Goal: Communication & Community: Share content

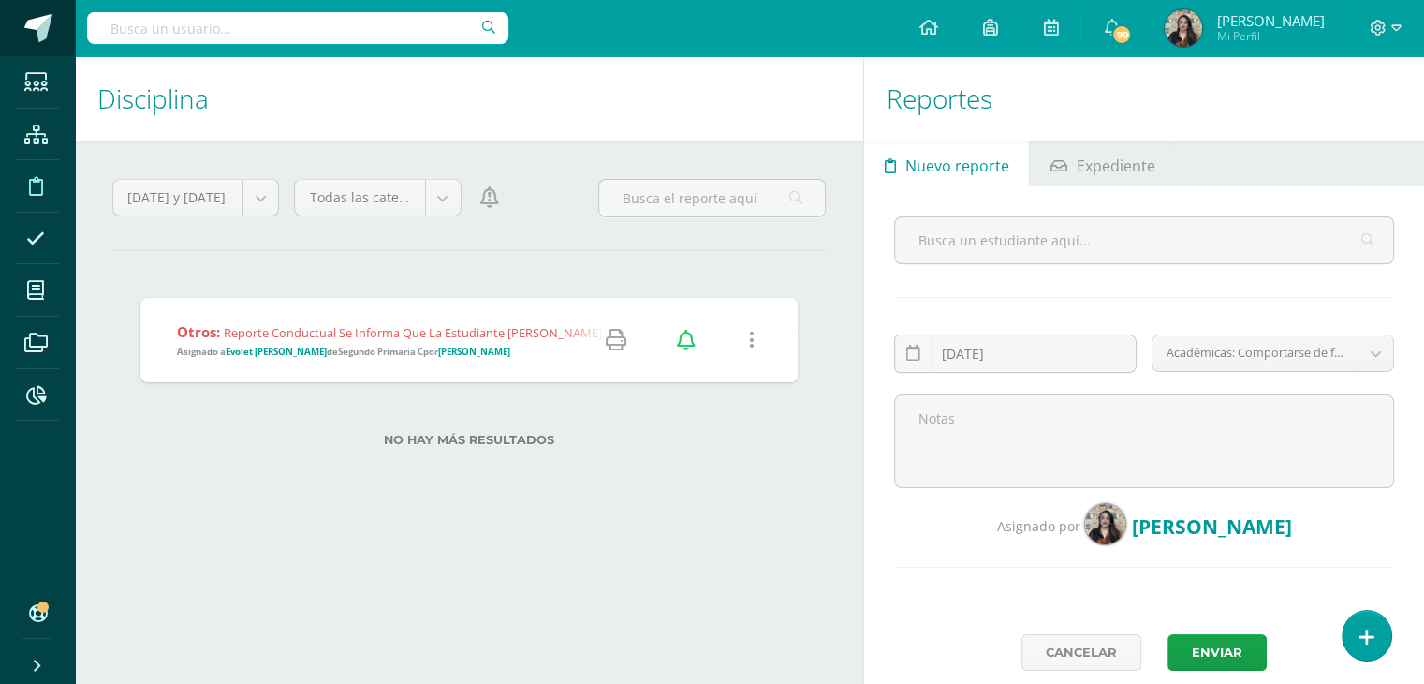
click at [45, 30] on span at bounding box center [38, 28] width 28 height 28
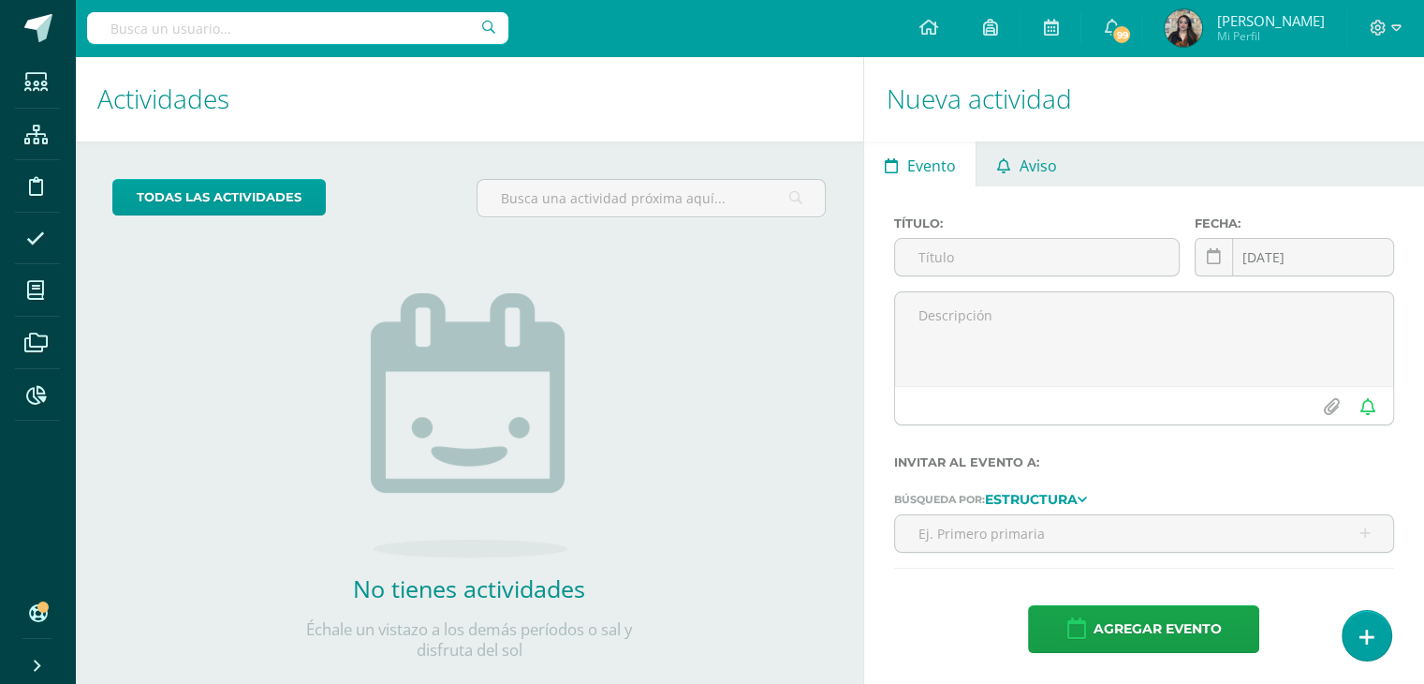
click at [1039, 169] on span "Aviso" at bounding box center [1038, 165] width 37 height 45
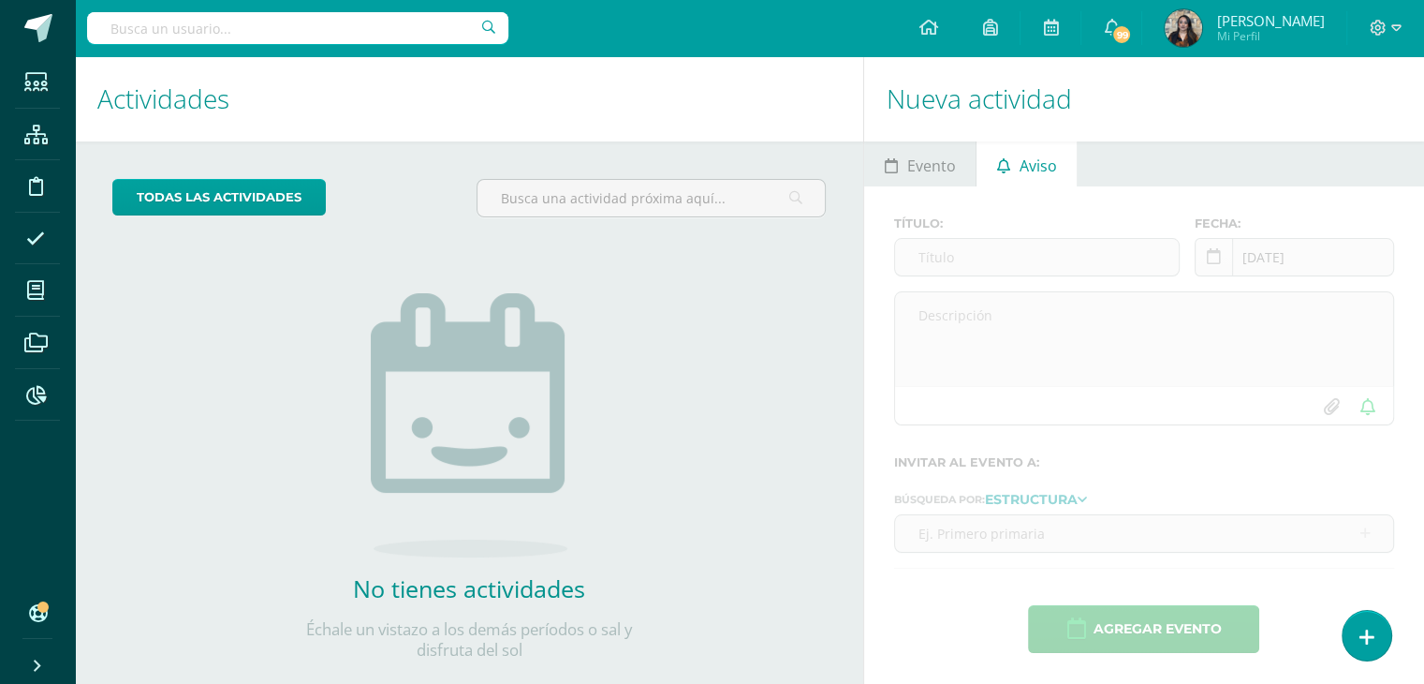
scroll to position [37, 0]
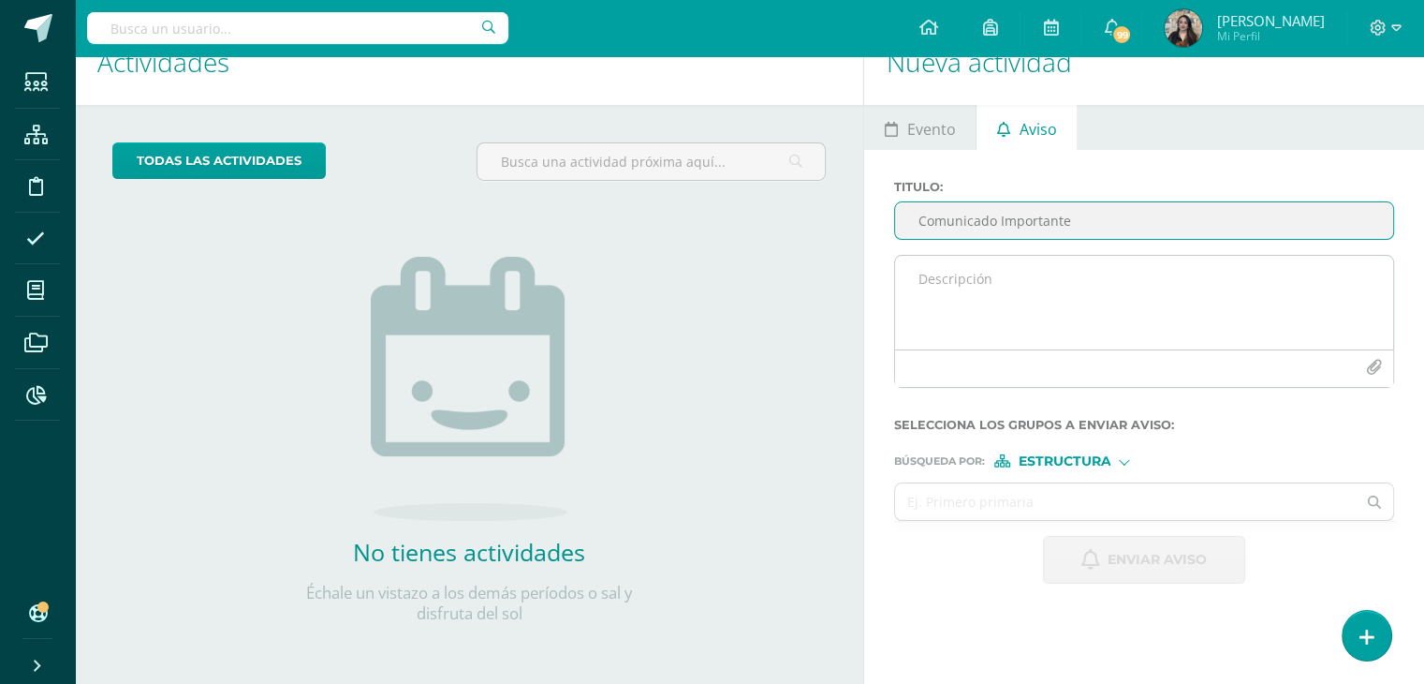
type input "Comunicado Importante"
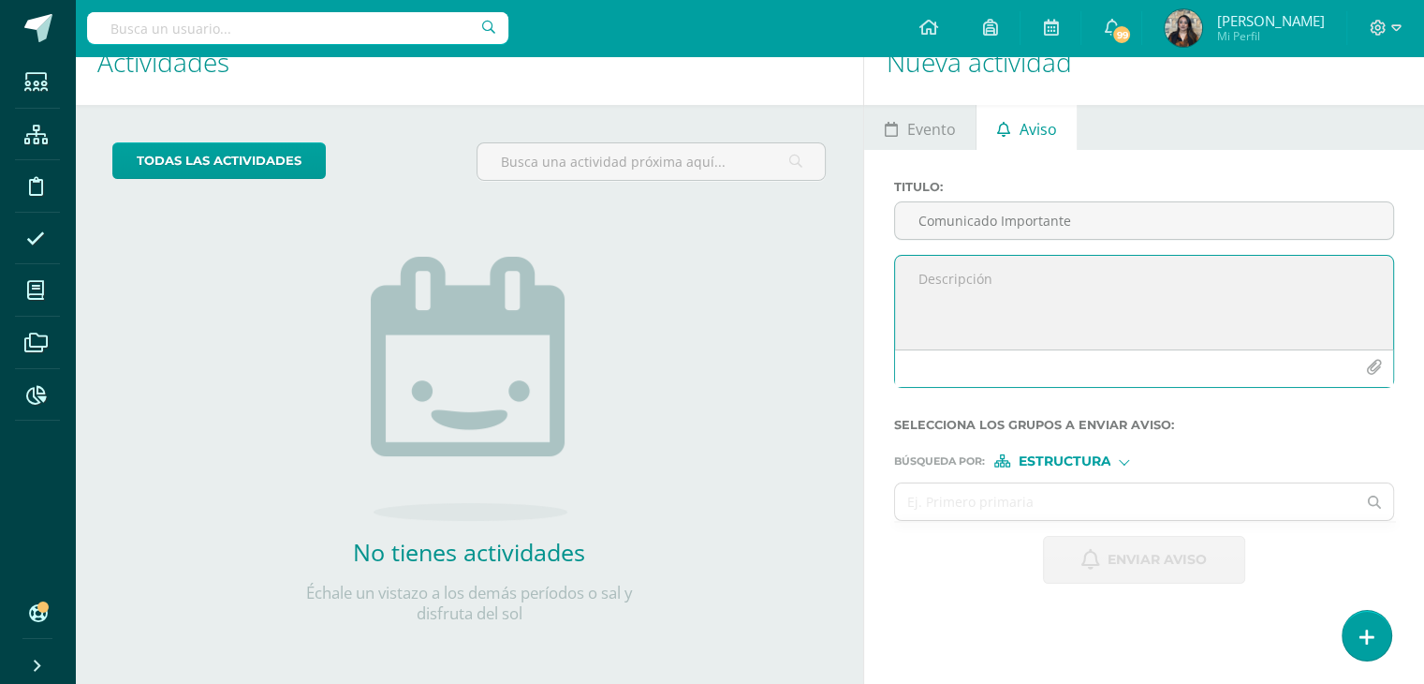
click at [1038, 275] on textarea at bounding box center [1144, 303] width 498 height 94
click at [1087, 457] on span "Estructura" at bounding box center [1064, 461] width 93 height 10
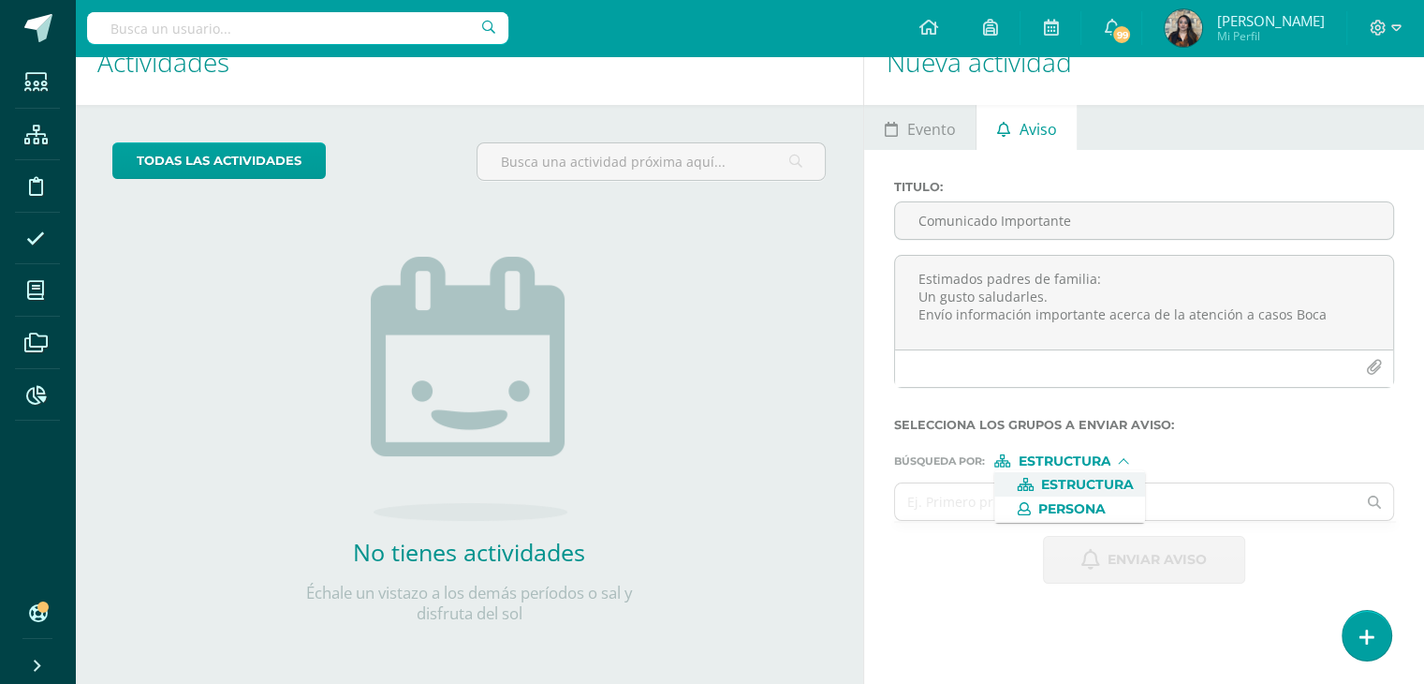
click at [1094, 487] on span "Estructura" at bounding box center [1087, 484] width 93 height 10
click at [1094, 515] on input "text" at bounding box center [1125, 501] width 461 height 37
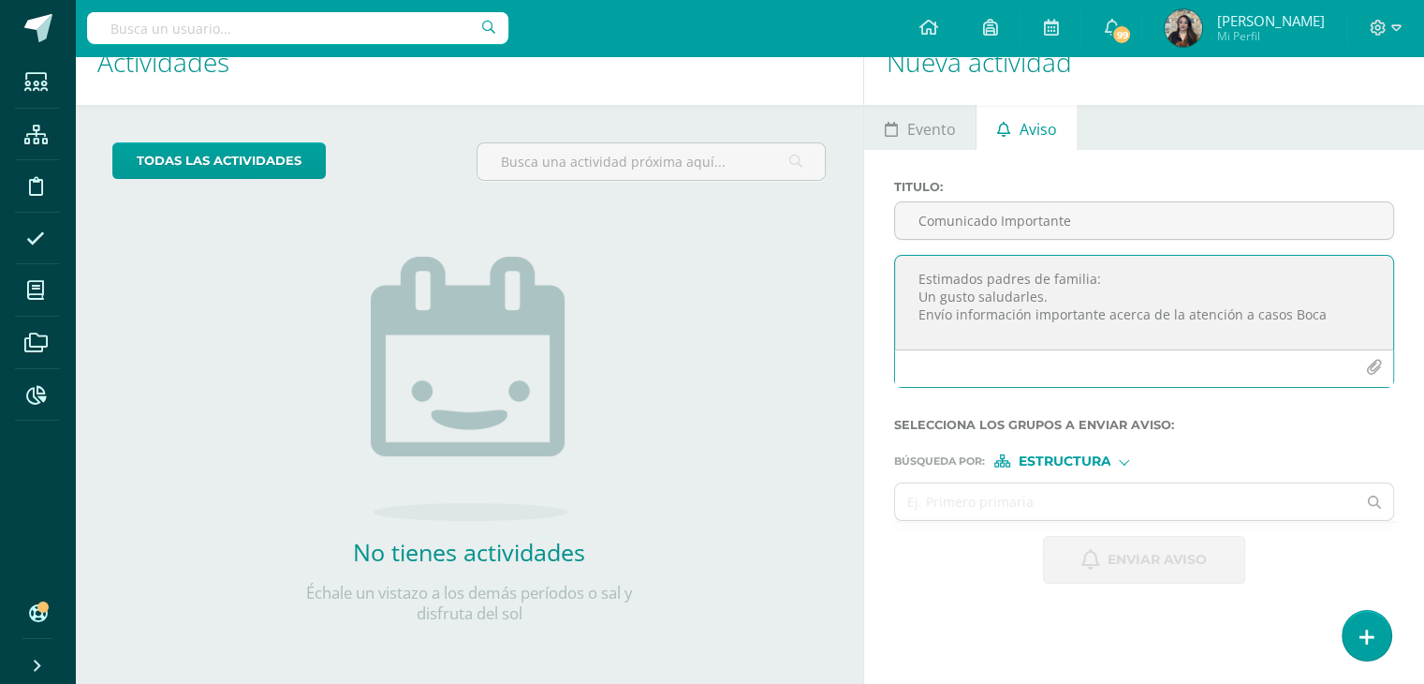
click at [1367, 372] on icon "button" at bounding box center [1374, 368] width 16 height 16
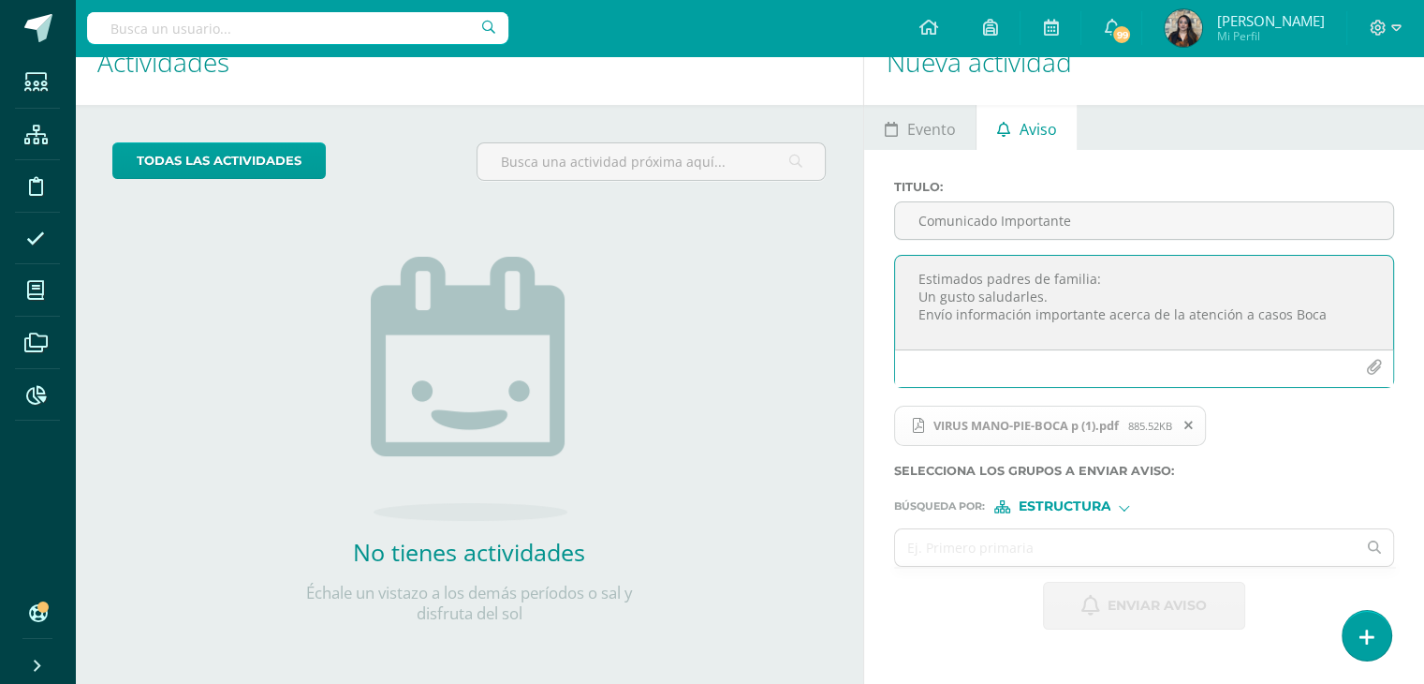
scroll to position [0, 0]
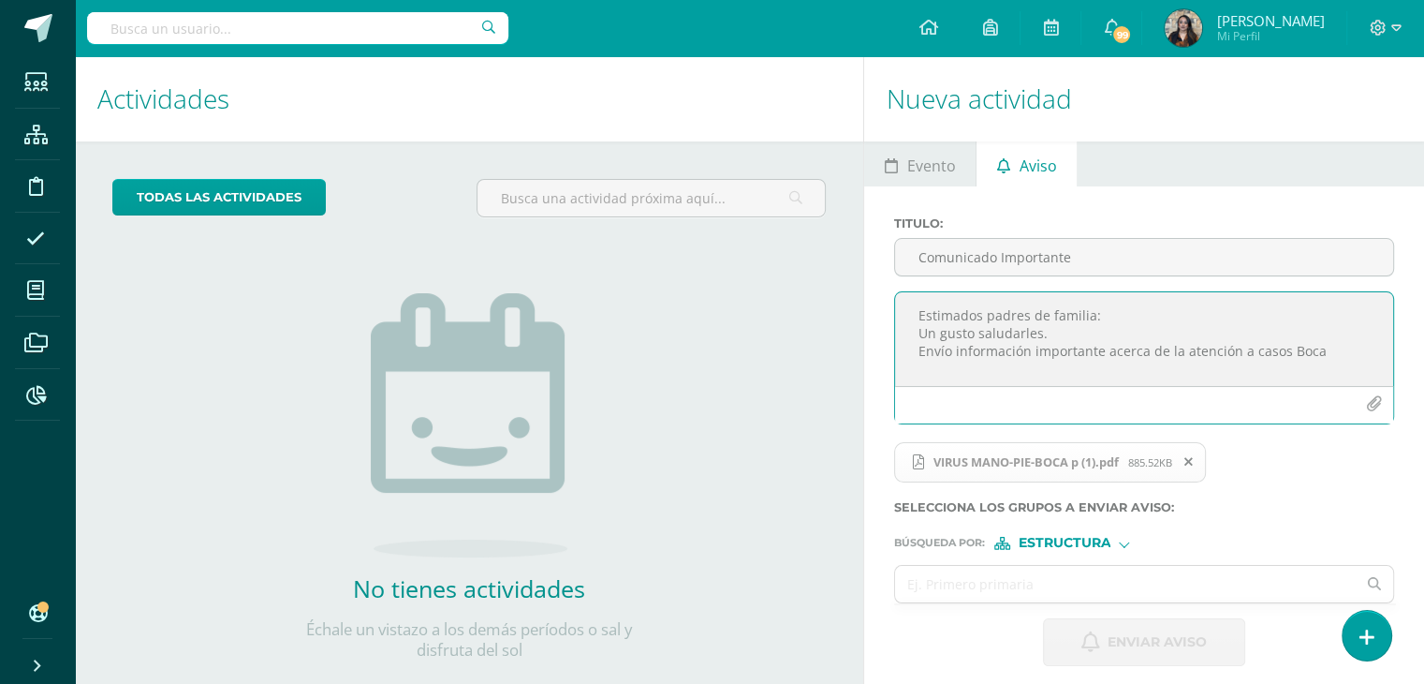
click at [1329, 351] on textarea "Estimados padres de familia: Un gusto saludarles. Envío información importante …" at bounding box center [1144, 339] width 498 height 94
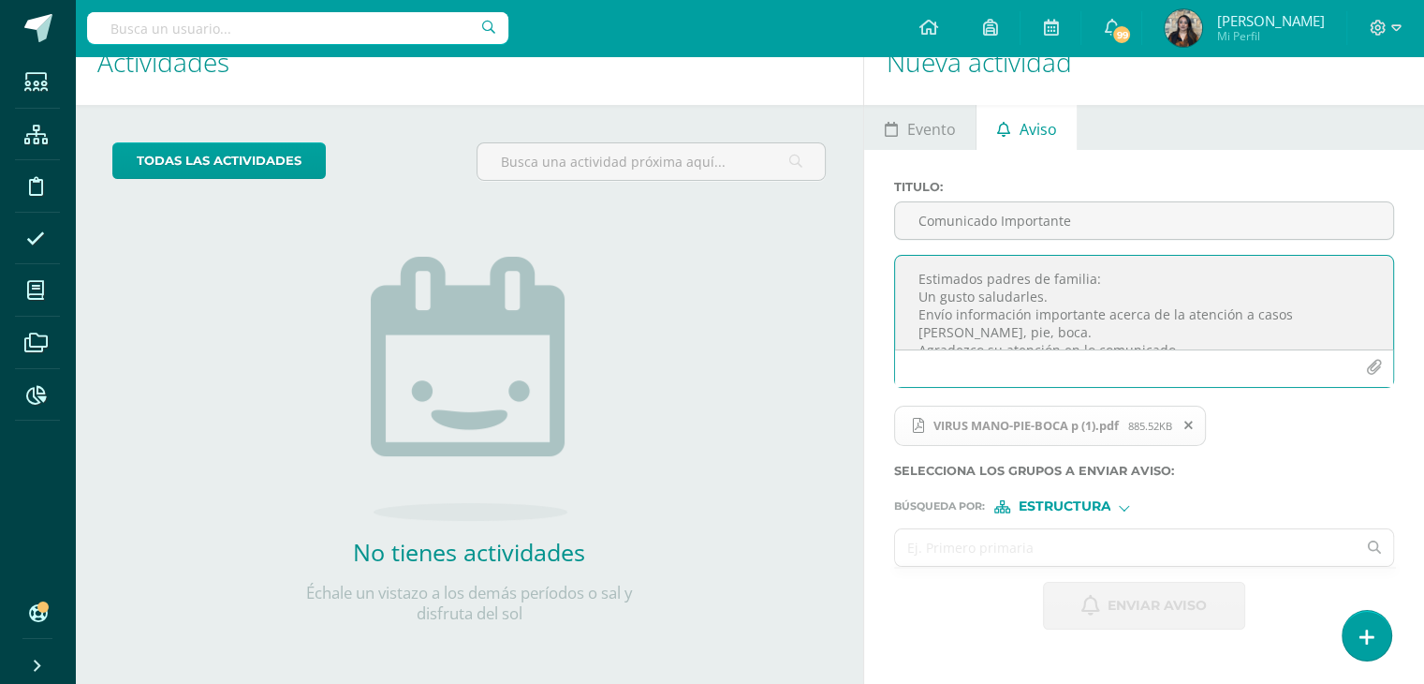
type textarea "Estimados padres de familia: Un gusto saludarles. Envío información importante …"
click at [1177, 552] on input "text" at bounding box center [1125, 547] width 461 height 37
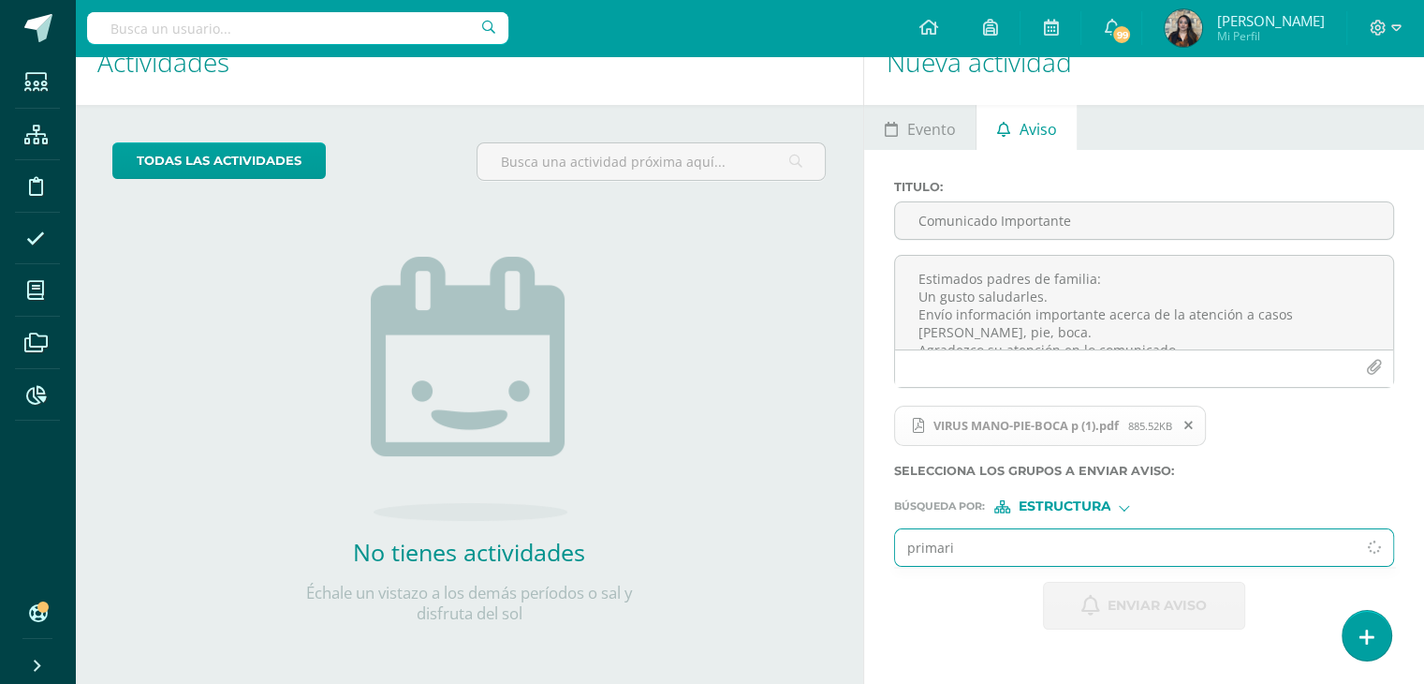
type input "primaria"
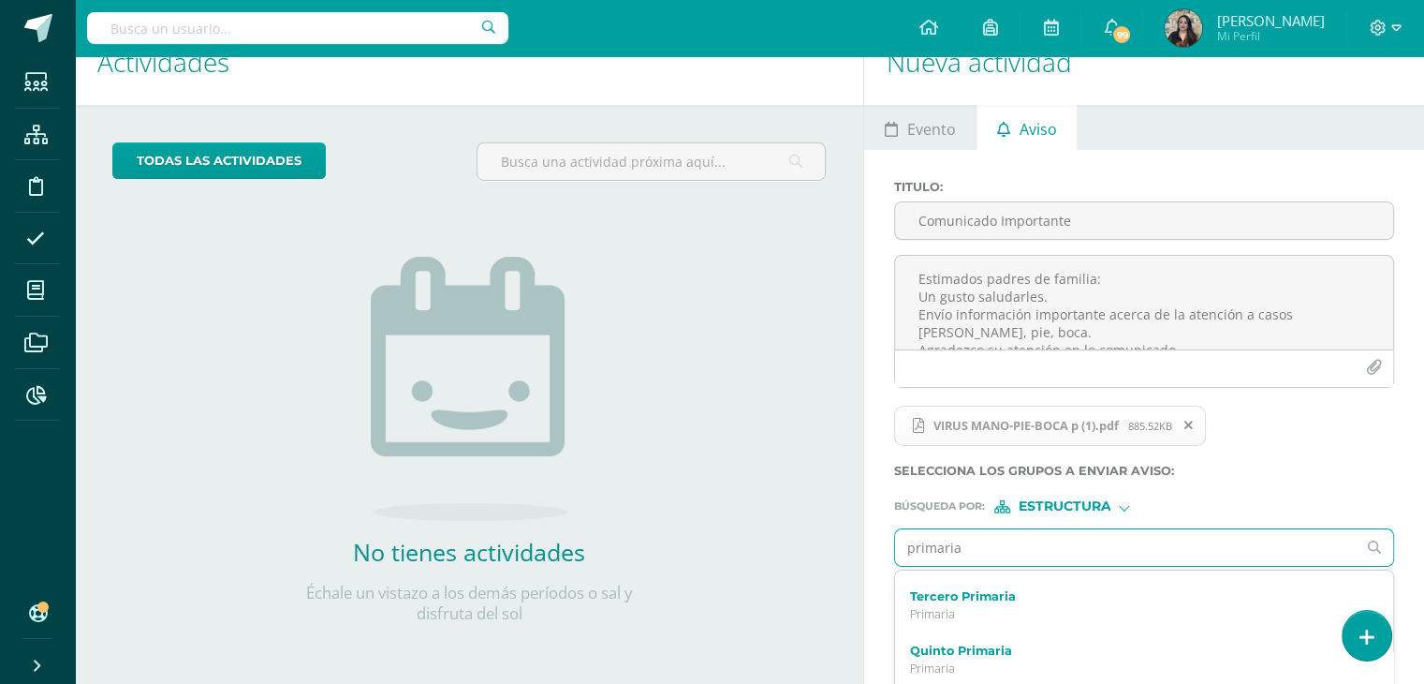
scroll to position [0, 0]
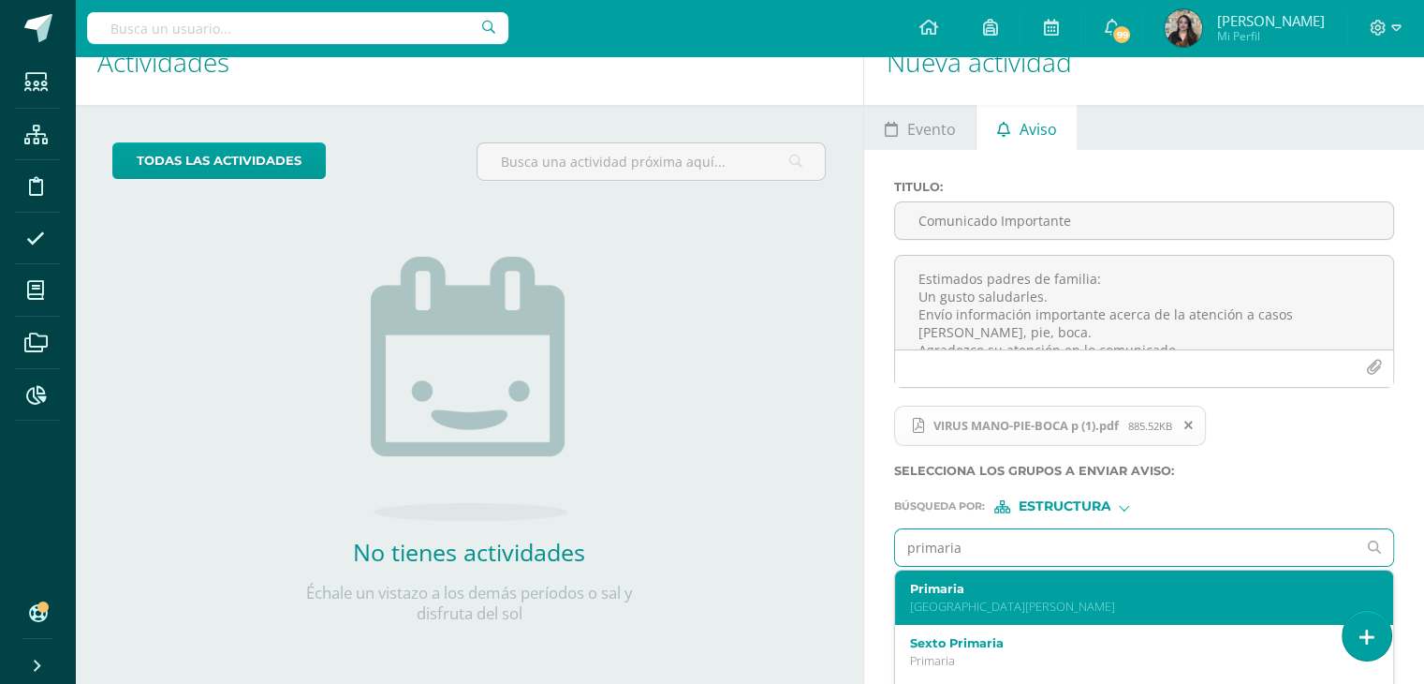
click at [1095, 600] on p "Colegio Bilingüe San Juan" at bounding box center [1134, 606] width 449 height 16
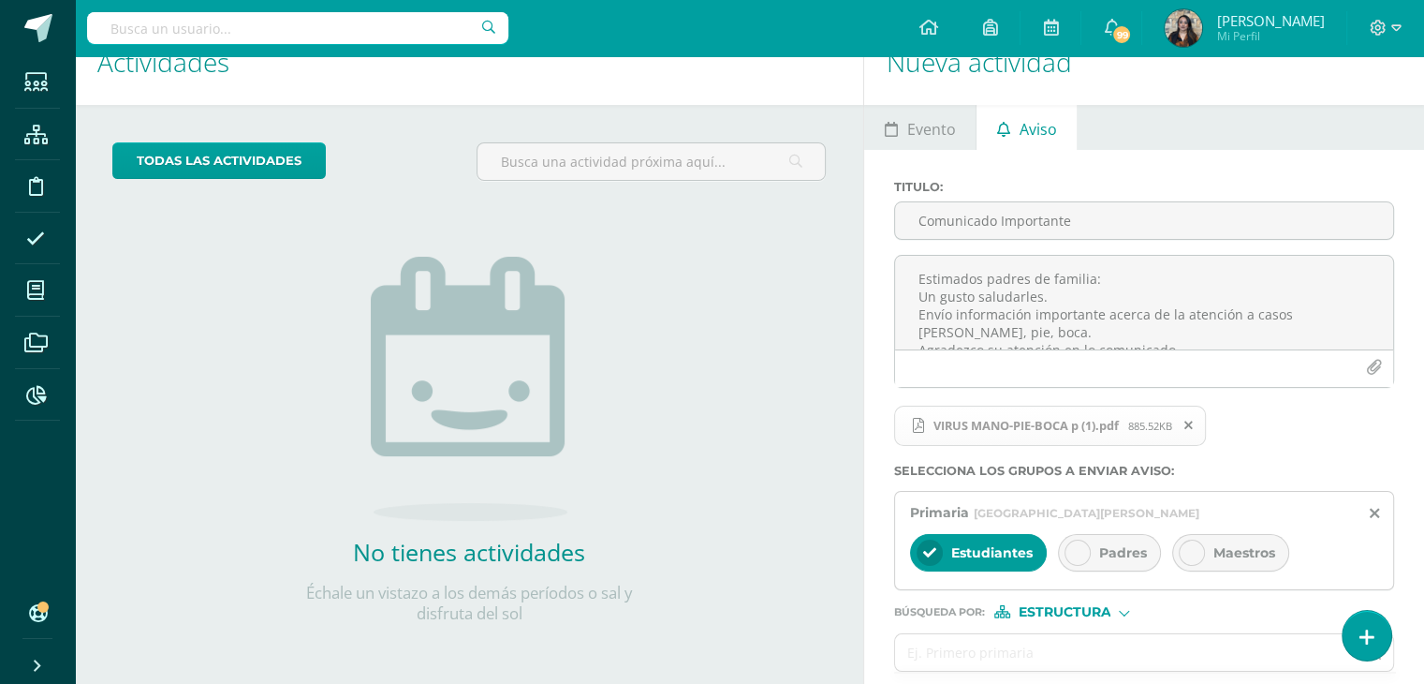
click at [1095, 600] on div "Búsqueda por : Estructura Estructura Persona" at bounding box center [1144, 604] width 500 height 28
click at [1075, 547] on icon at bounding box center [1077, 552] width 13 height 13
click at [1326, 443] on div "VIRUS MANO-PIE-BOCA p (1).pdf 885.52KB" at bounding box center [1141, 433] width 500 height 61
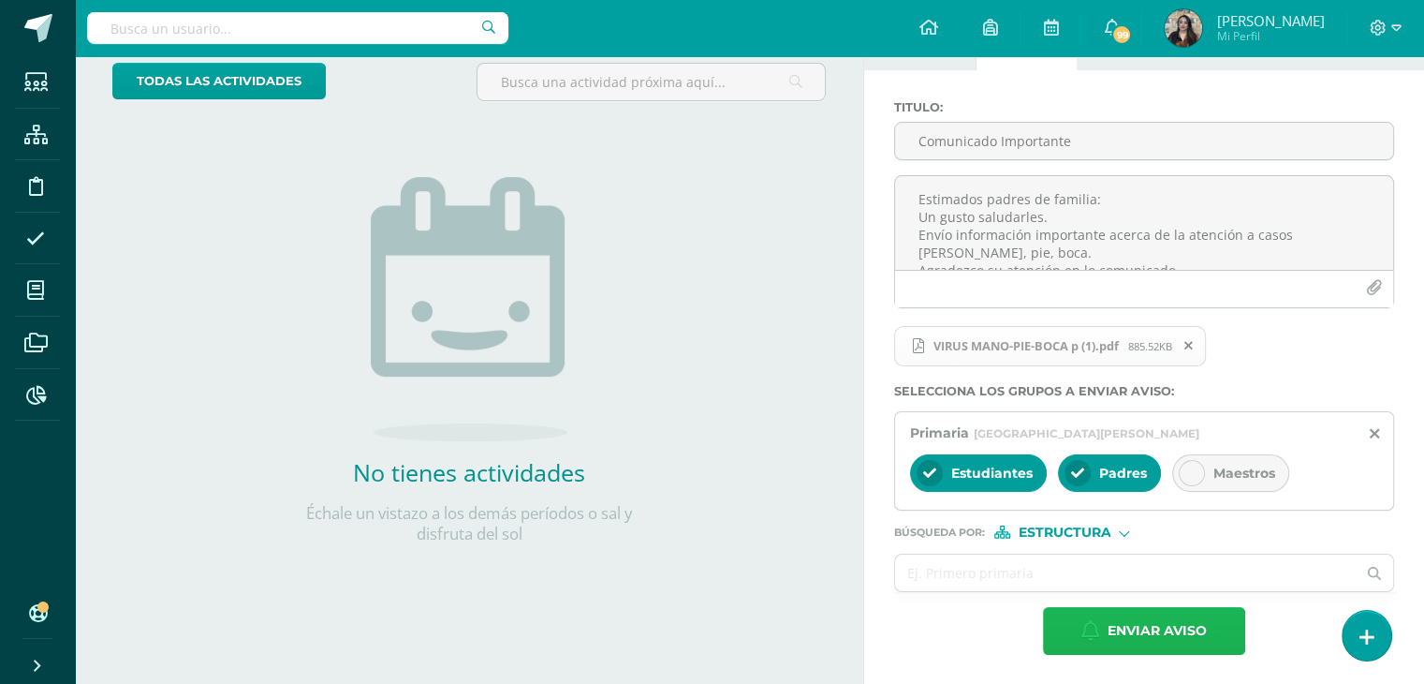
click at [1154, 619] on span "Enviar aviso" at bounding box center [1157, 631] width 99 height 46
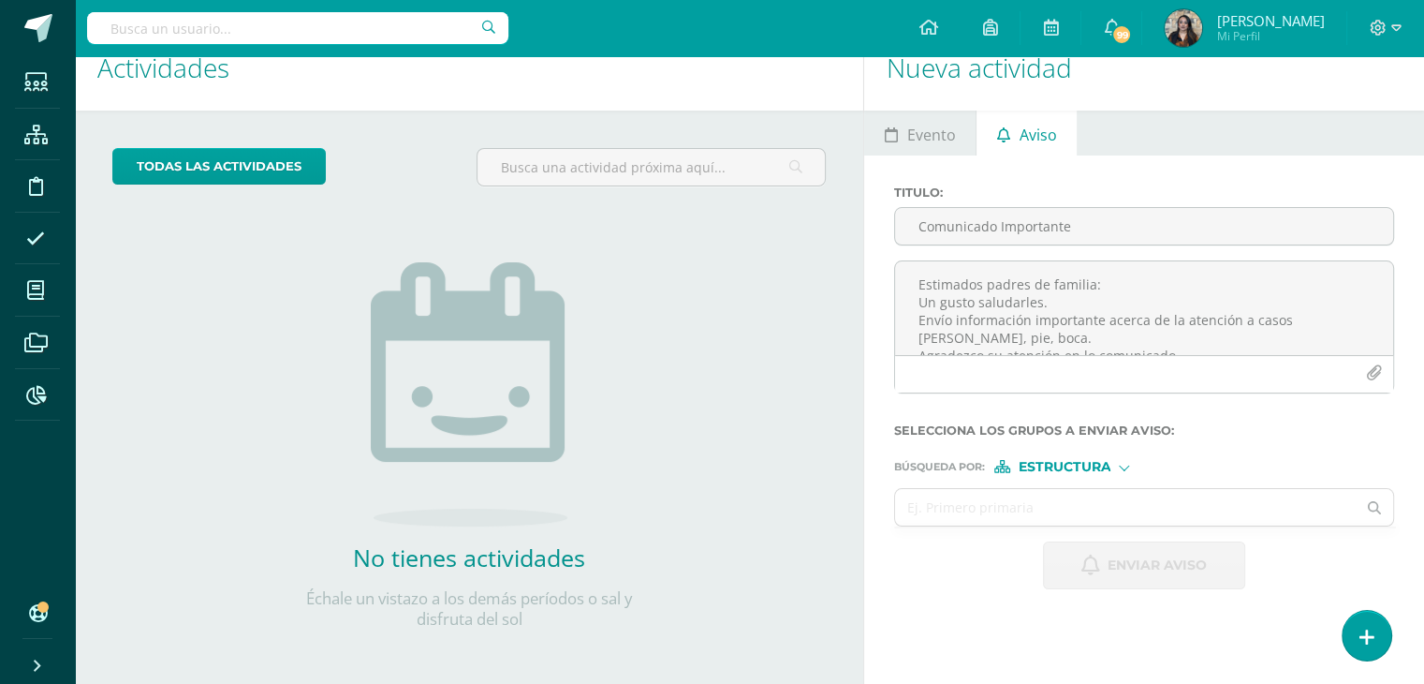
scroll to position [0, 0]
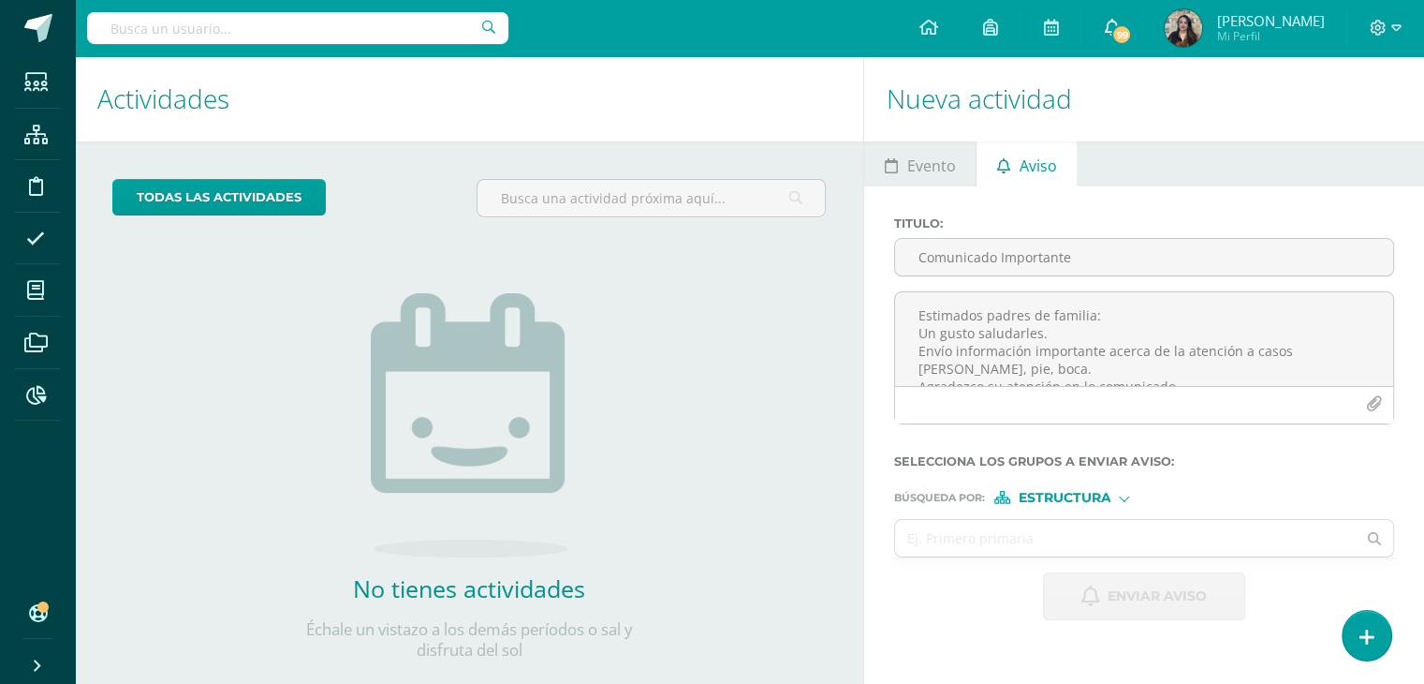
click at [1132, 33] on span "99" at bounding box center [1121, 34] width 21 height 21
click at [630, 115] on h1 "Actividades" at bounding box center [468, 98] width 743 height 85
